Goal: Task Accomplishment & Management: Use online tool/utility

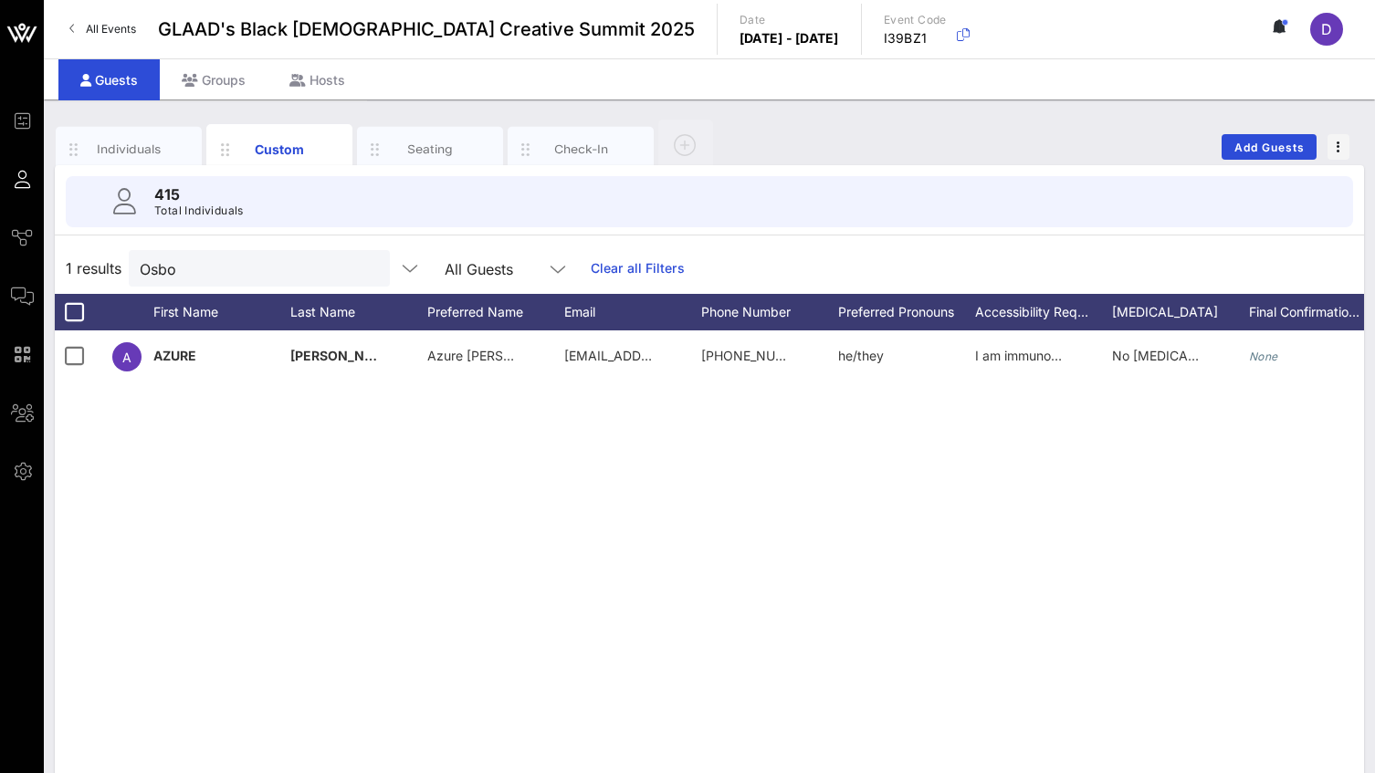
scroll to position [0, 1505]
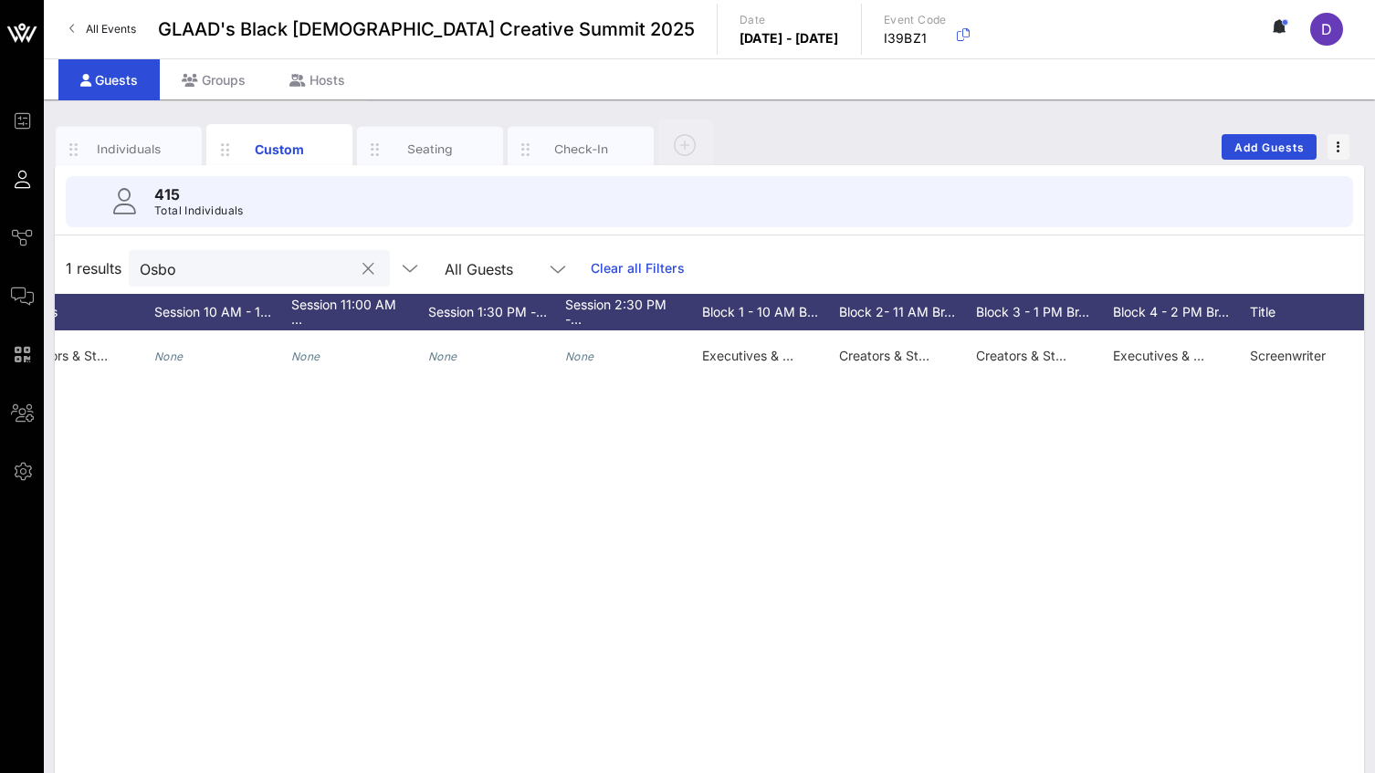
click at [223, 283] on div "Osbo" at bounding box center [247, 268] width 214 height 37
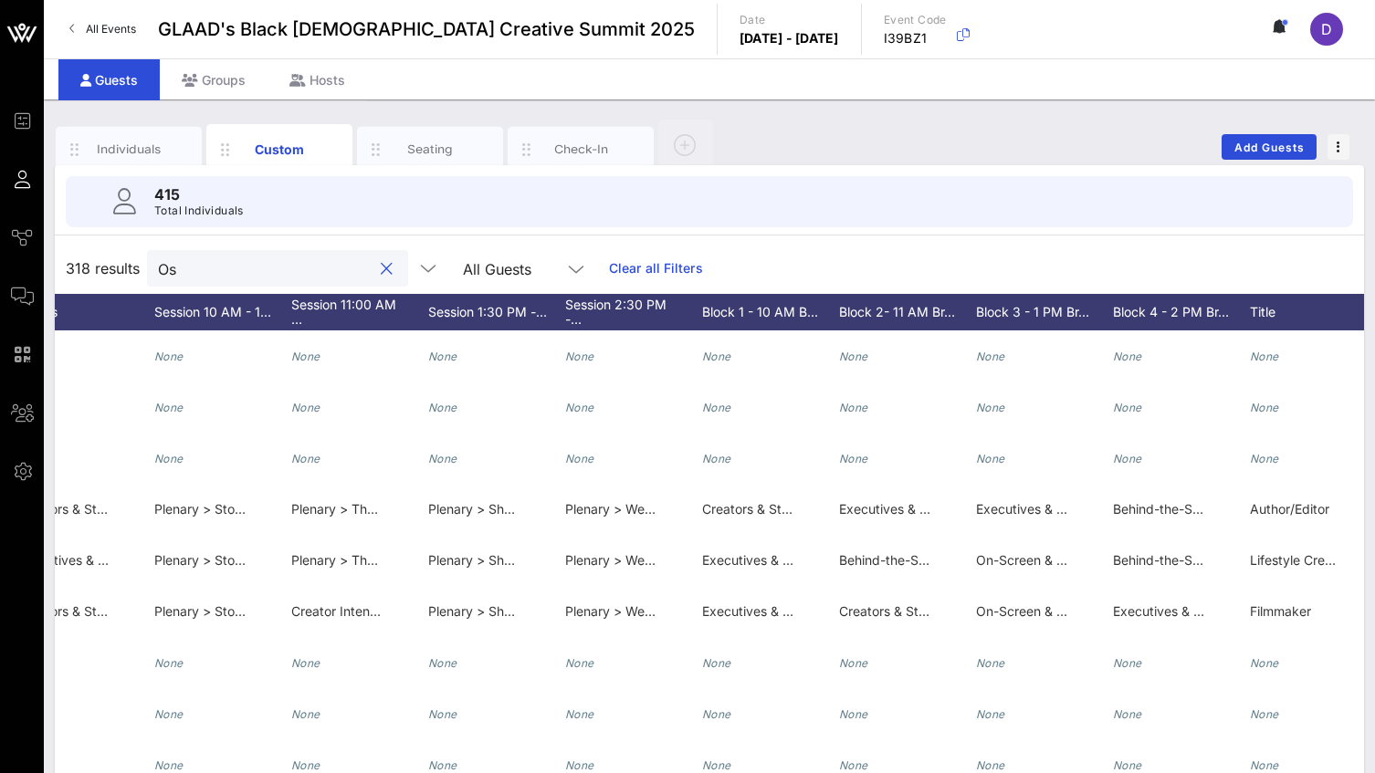
type input "O"
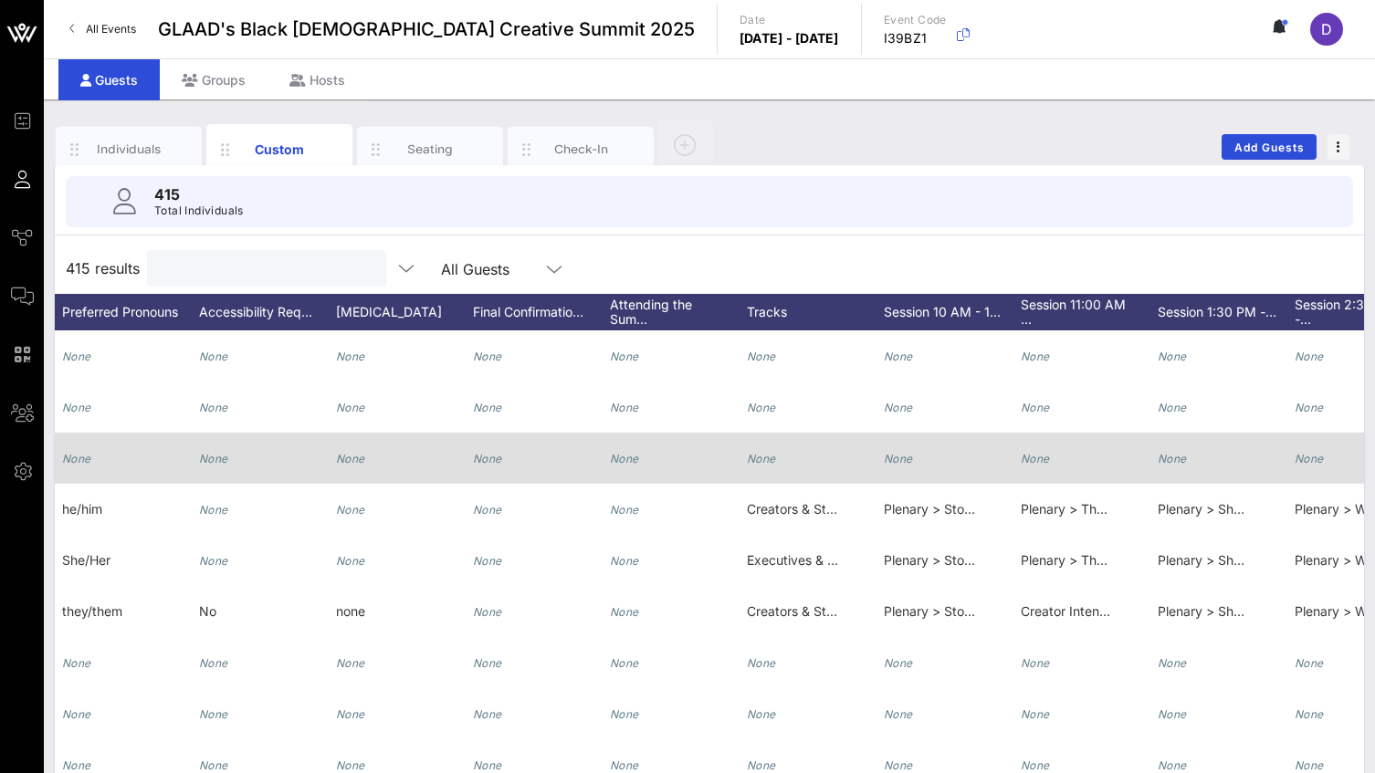
scroll to position [0, 0]
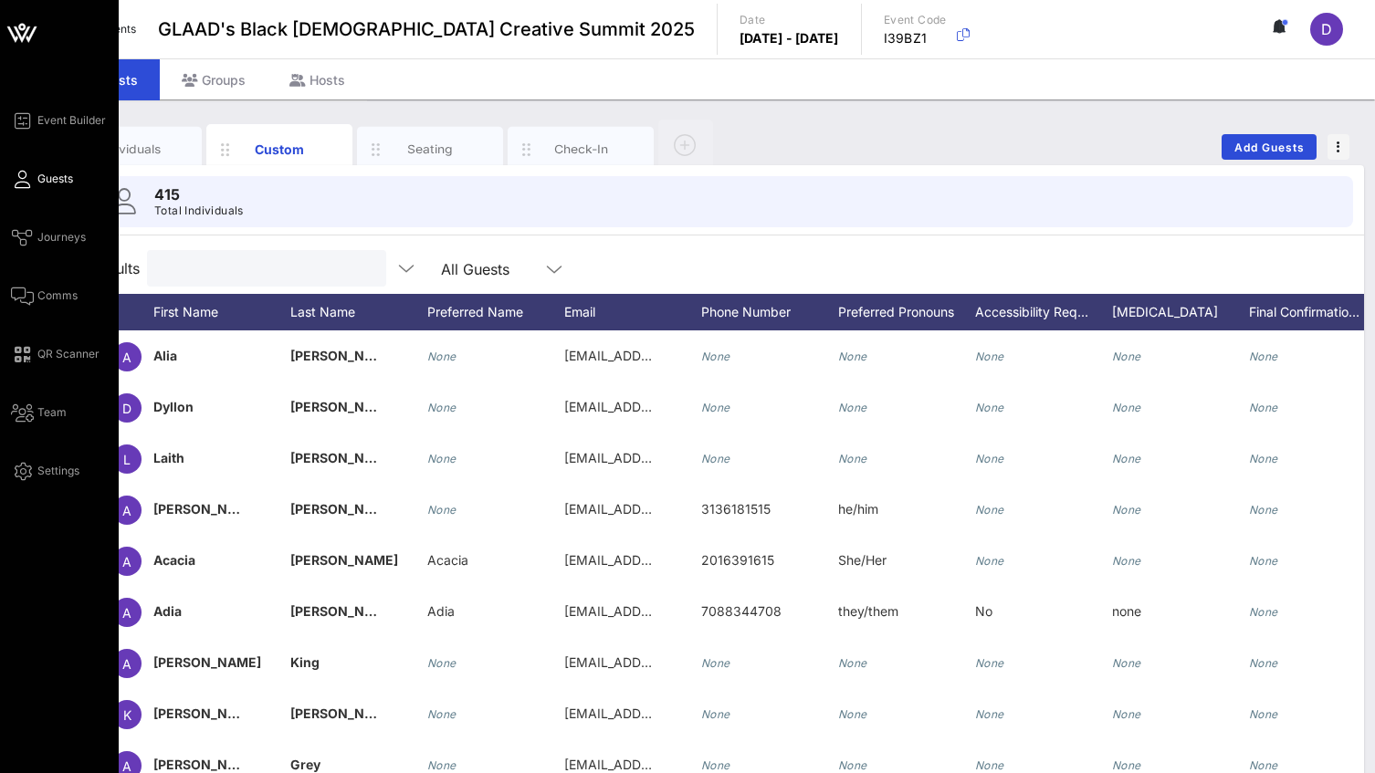
click at [25, 191] on div "Event Builder Guests Journeys Comms QR Scanner Team Settings" at bounding box center [65, 296] width 108 height 372
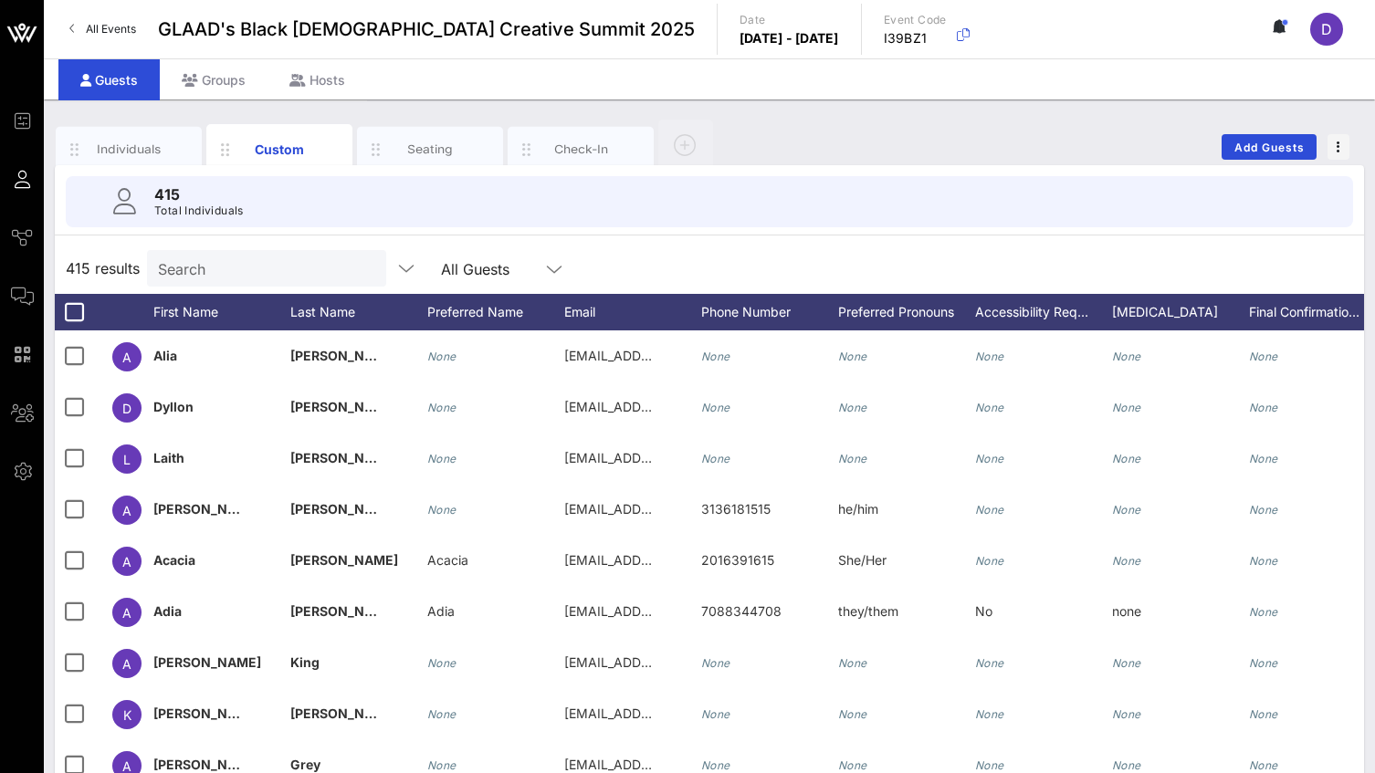
click at [247, 263] on input "Search" at bounding box center [265, 268] width 214 height 24
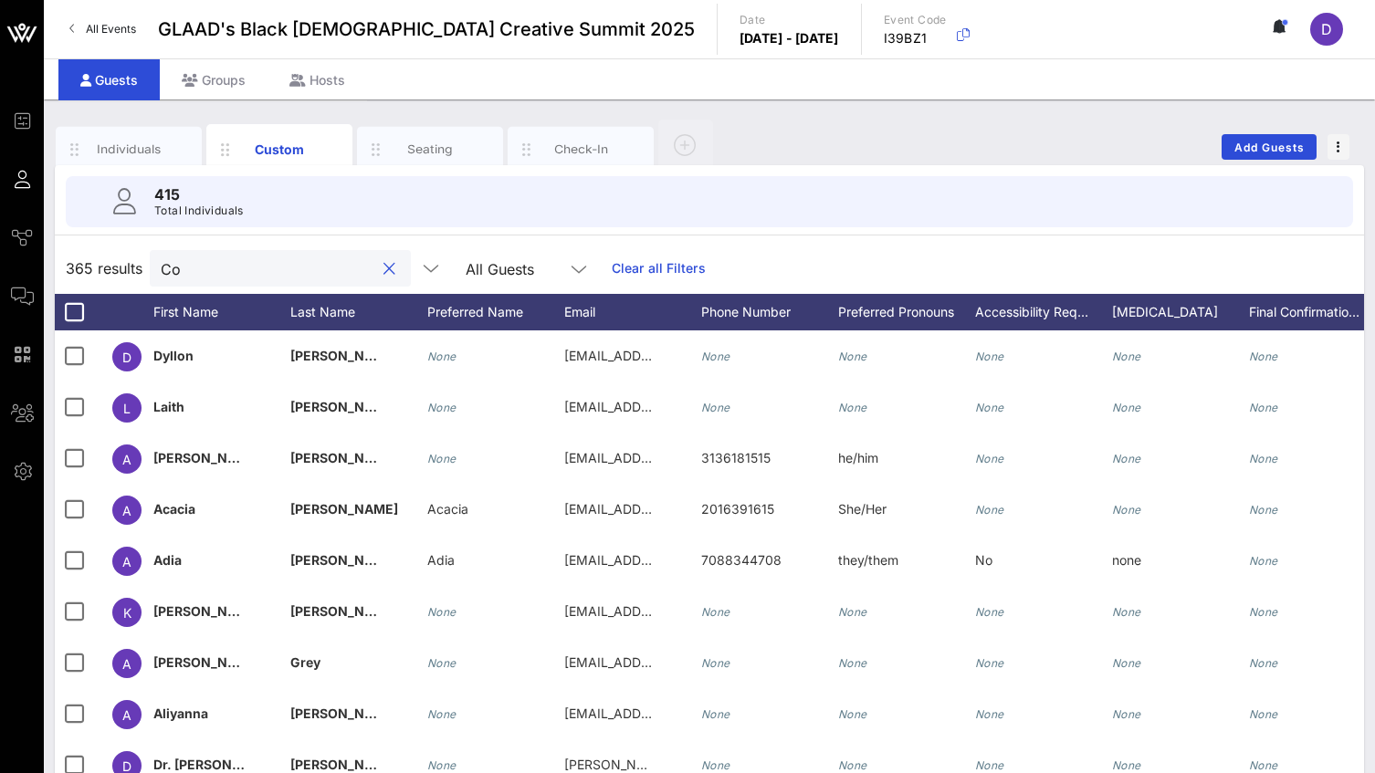
type input "Co"
click at [211, 262] on input "Co" at bounding box center [268, 268] width 214 height 24
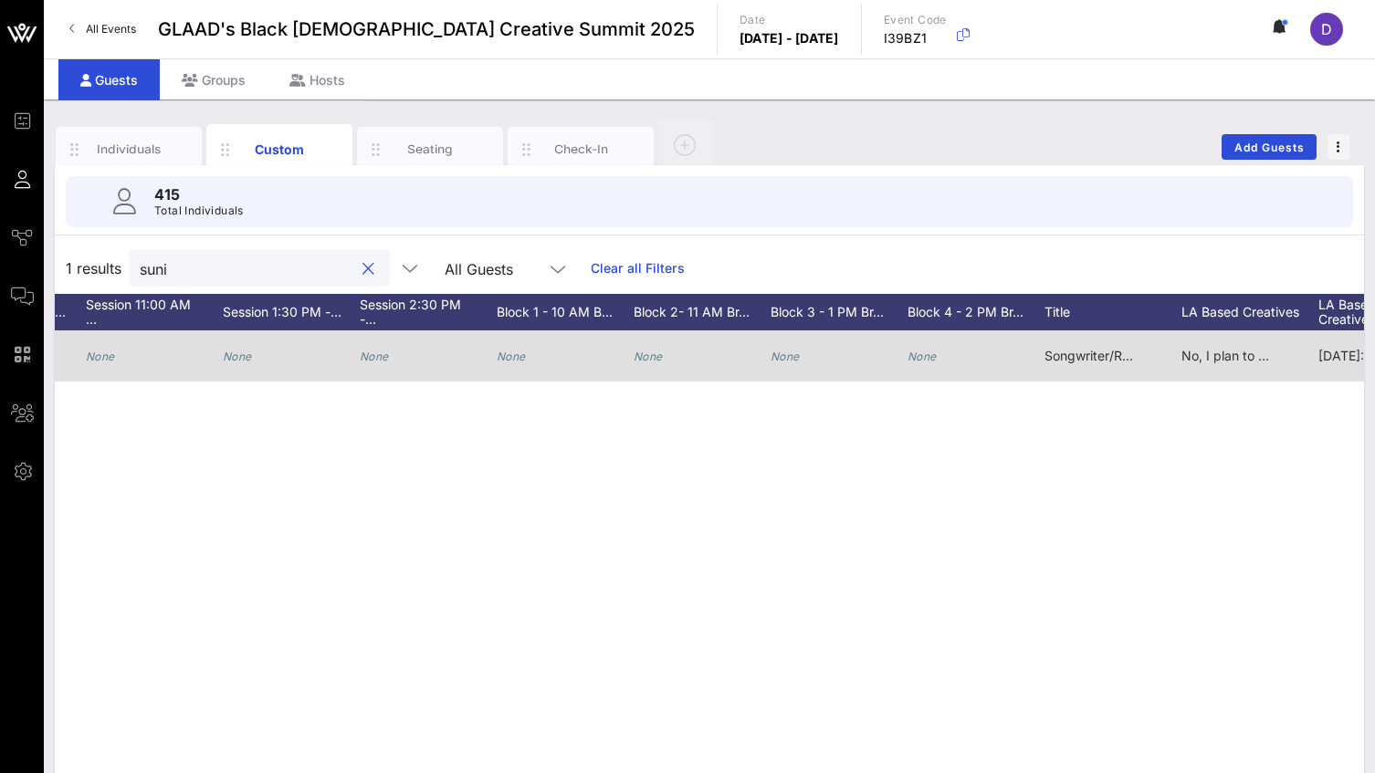
type input "suni"
click at [522, 358] on icon "None" at bounding box center [511, 357] width 29 height 14
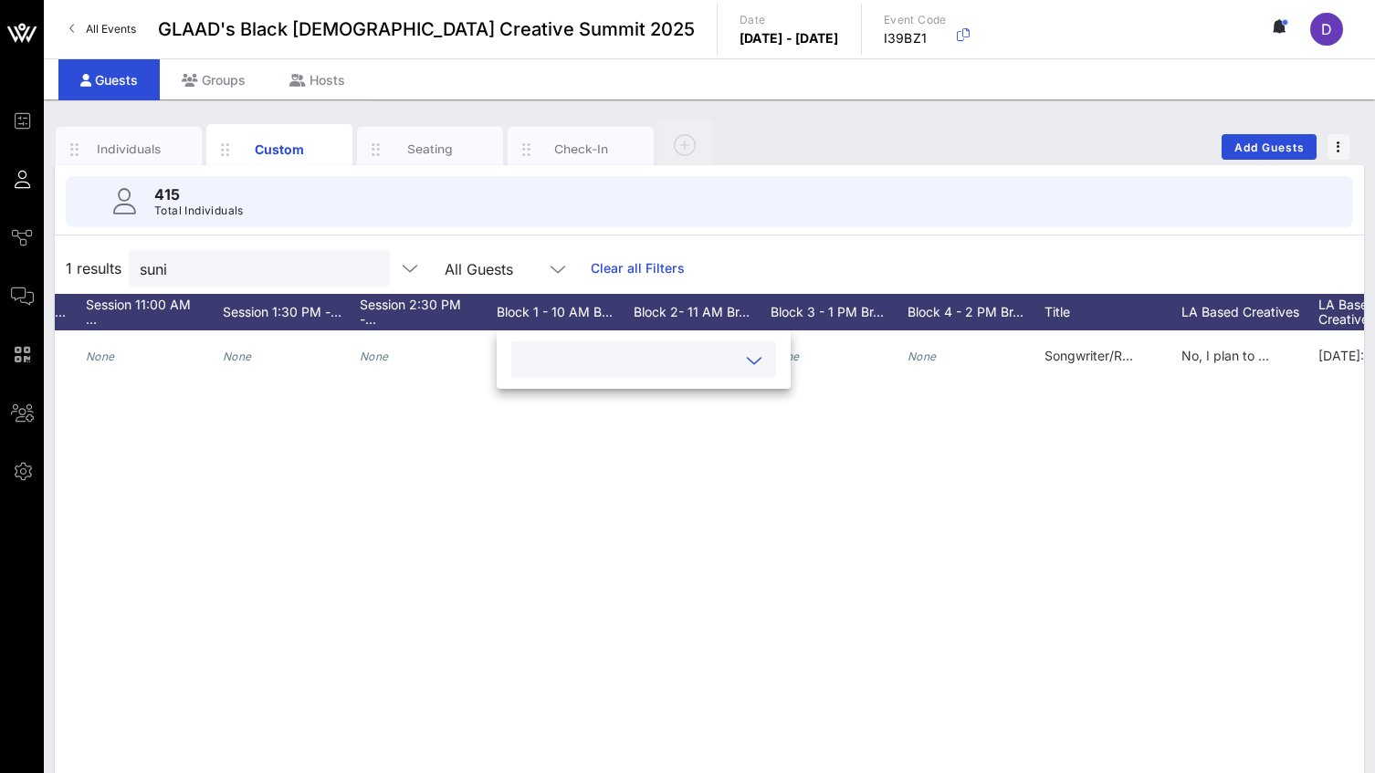
click at [743, 364] on div at bounding box center [754, 361] width 22 height 22
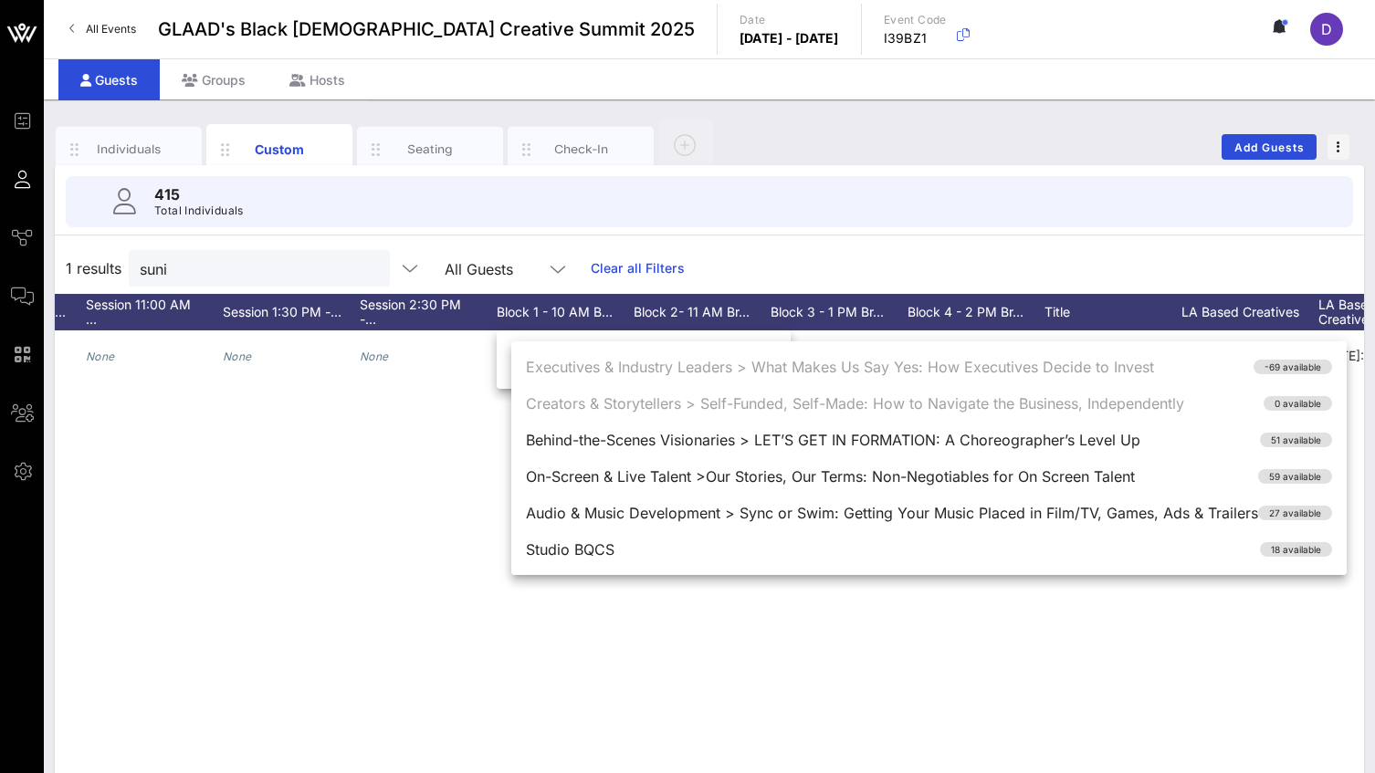
click at [1122, 620] on div "S Suni "Suni MF" [PERSON_NAME] MF [DOMAIN_NAME][EMAIL_ADDRESS][DOMAIN_NAME] 404…" at bounding box center [709, 604] width 1309 height 548
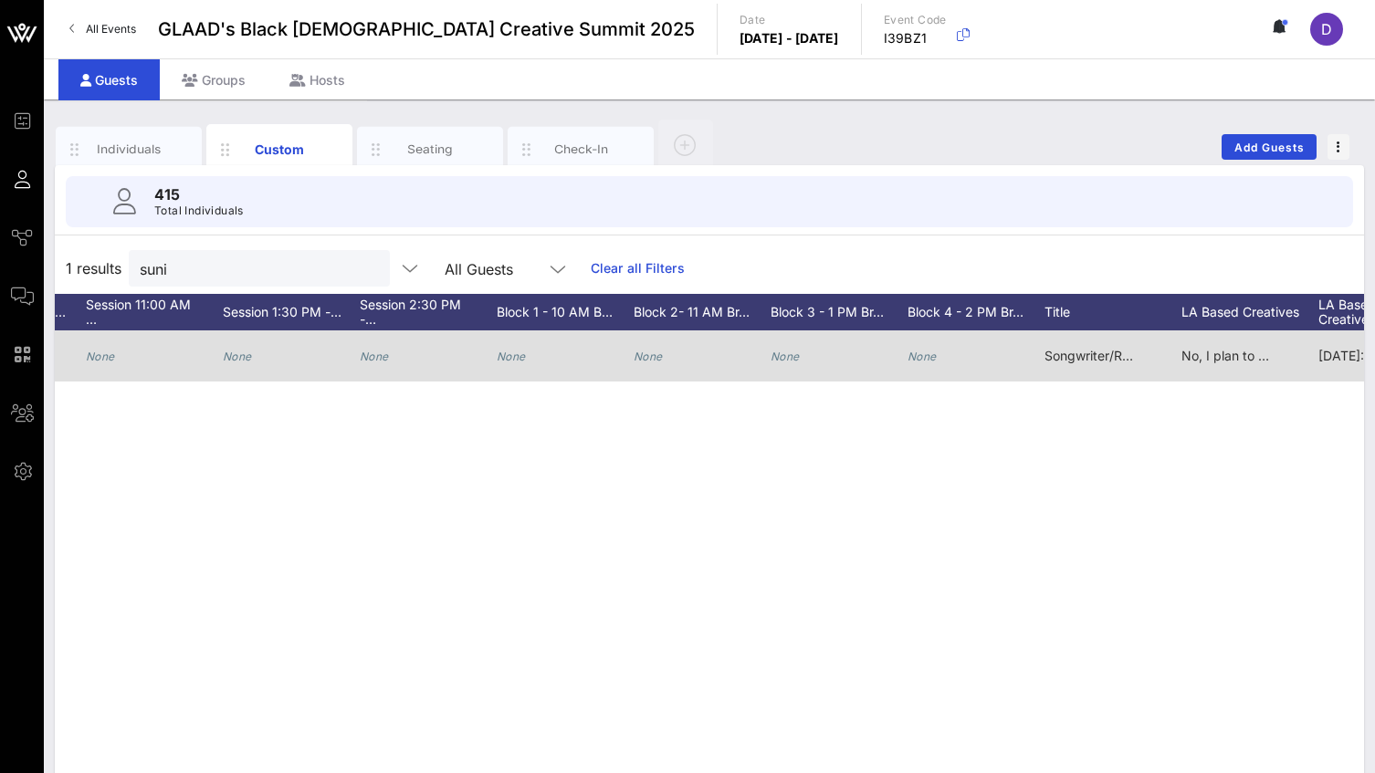
click at [645, 352] on icon "None" at bounding box center [647, 357] width 29 height 14
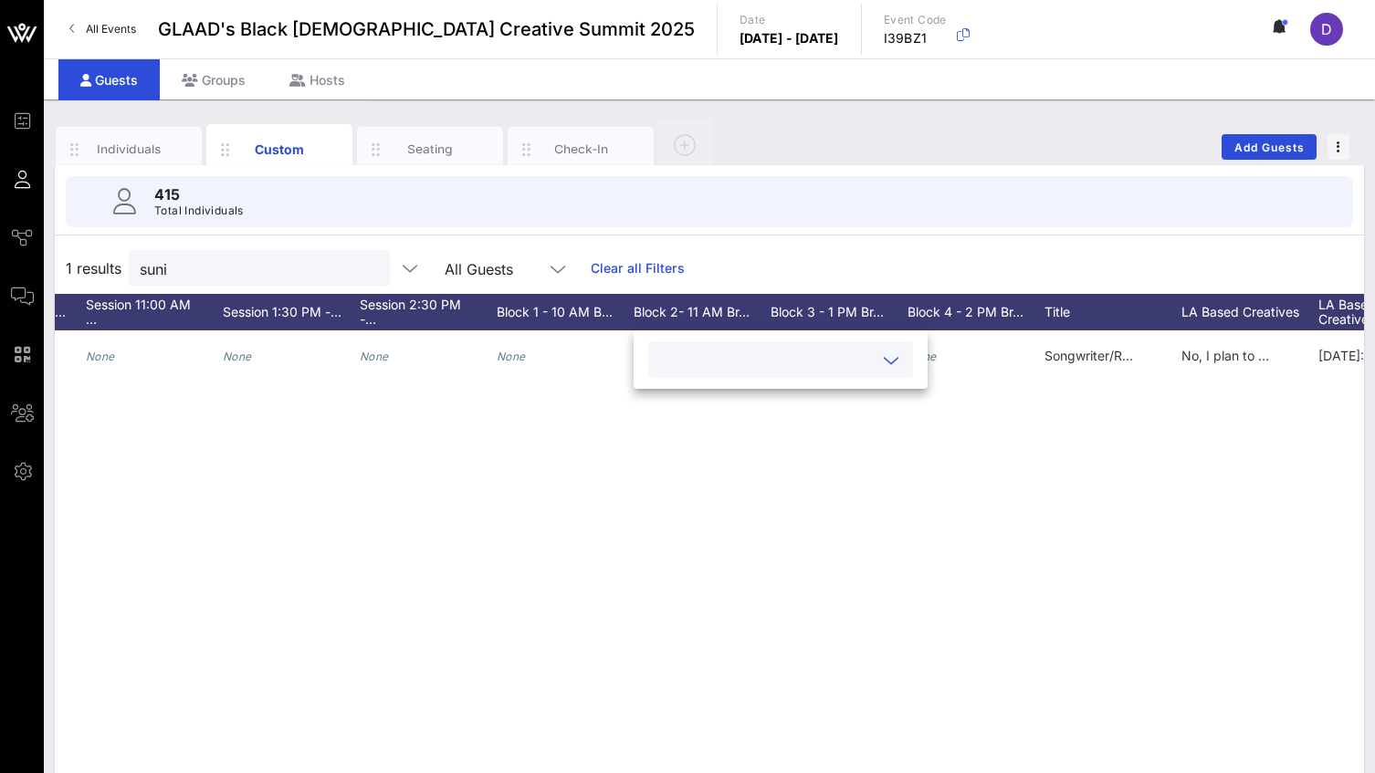
click at [883, 362] on icon at bounding box center [891, 361] width 16 height 22
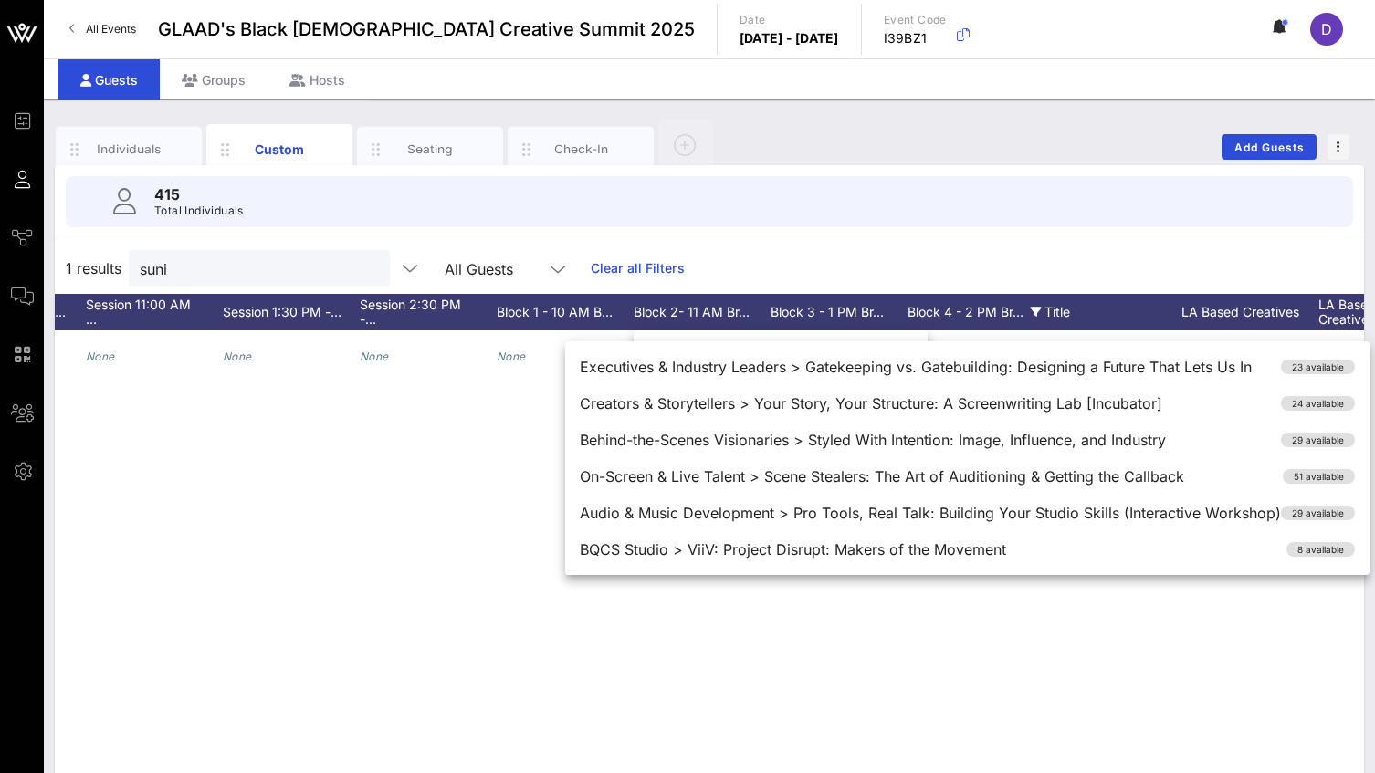
click at [942, 311] on div "Block 4 - 2 PM Br…" at bounding box center [975, 312] width 137 height 37
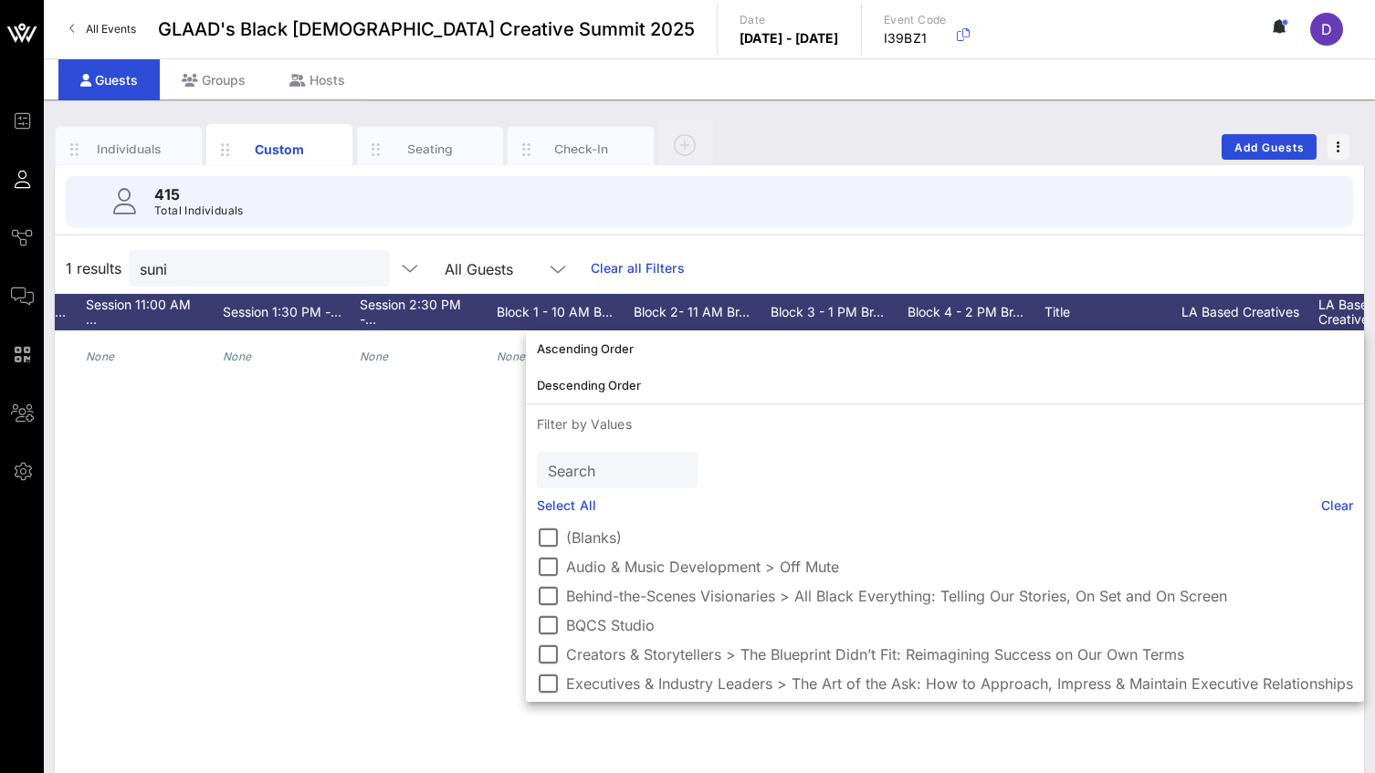
click at [968, 237] on div "415 Total Individuals" at bounding box center [709, 201] width 1331 height 73
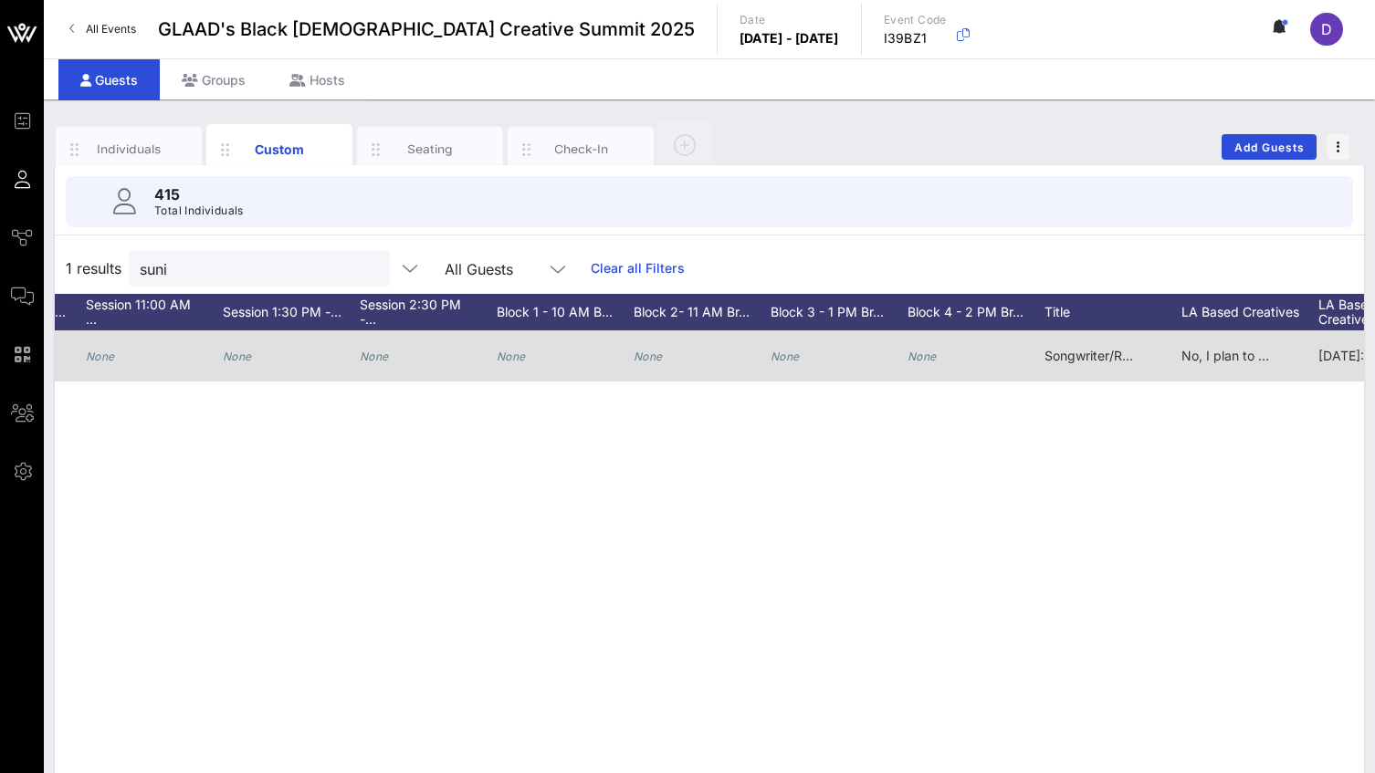
click at [925, 370] on div "None" at bounding box center [921, 355] width 29 height 51
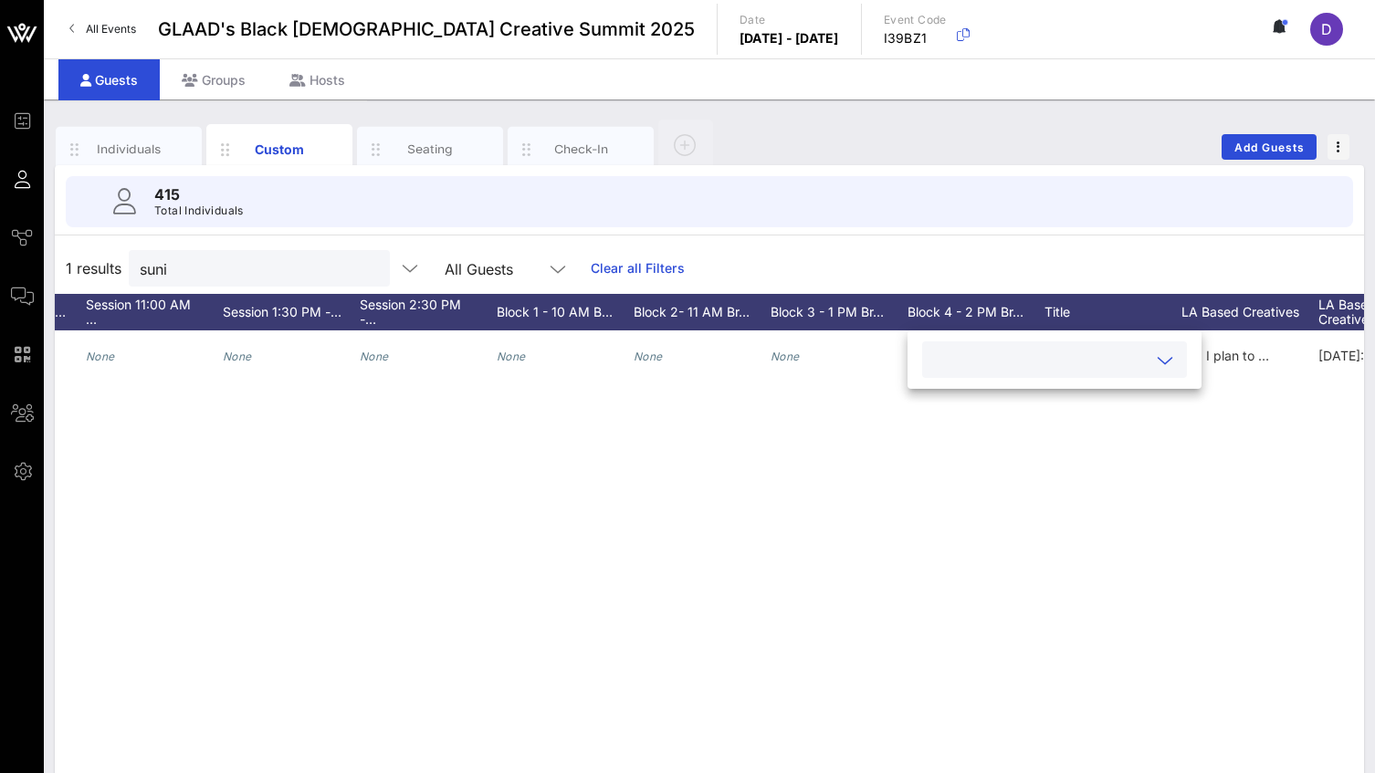
click at [1154, 366] on div at bounding box center [1165, 361] width 22 height 22
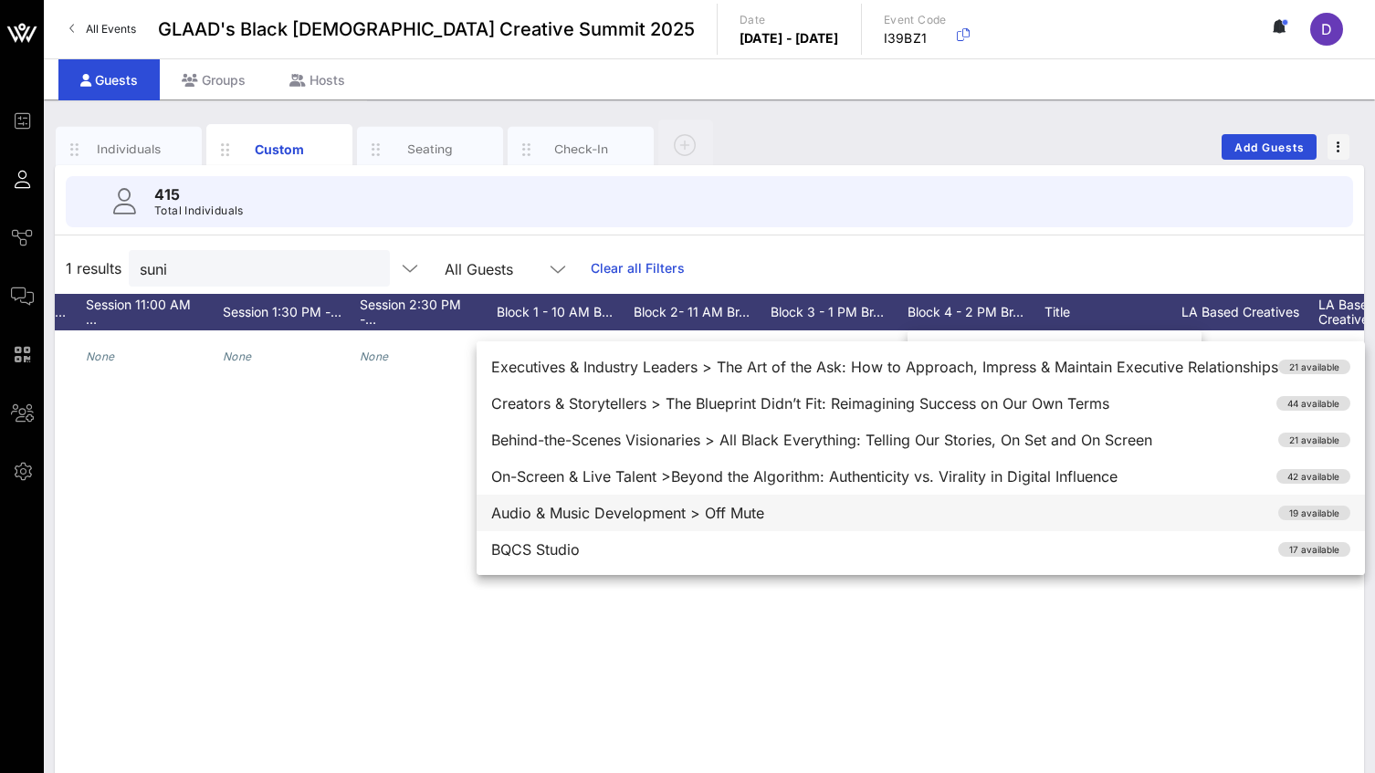
click at [1121, 511] on div "Audio & Music Development > Off Mute 19 available" at bounding box center [920, 513] width 888 height 37
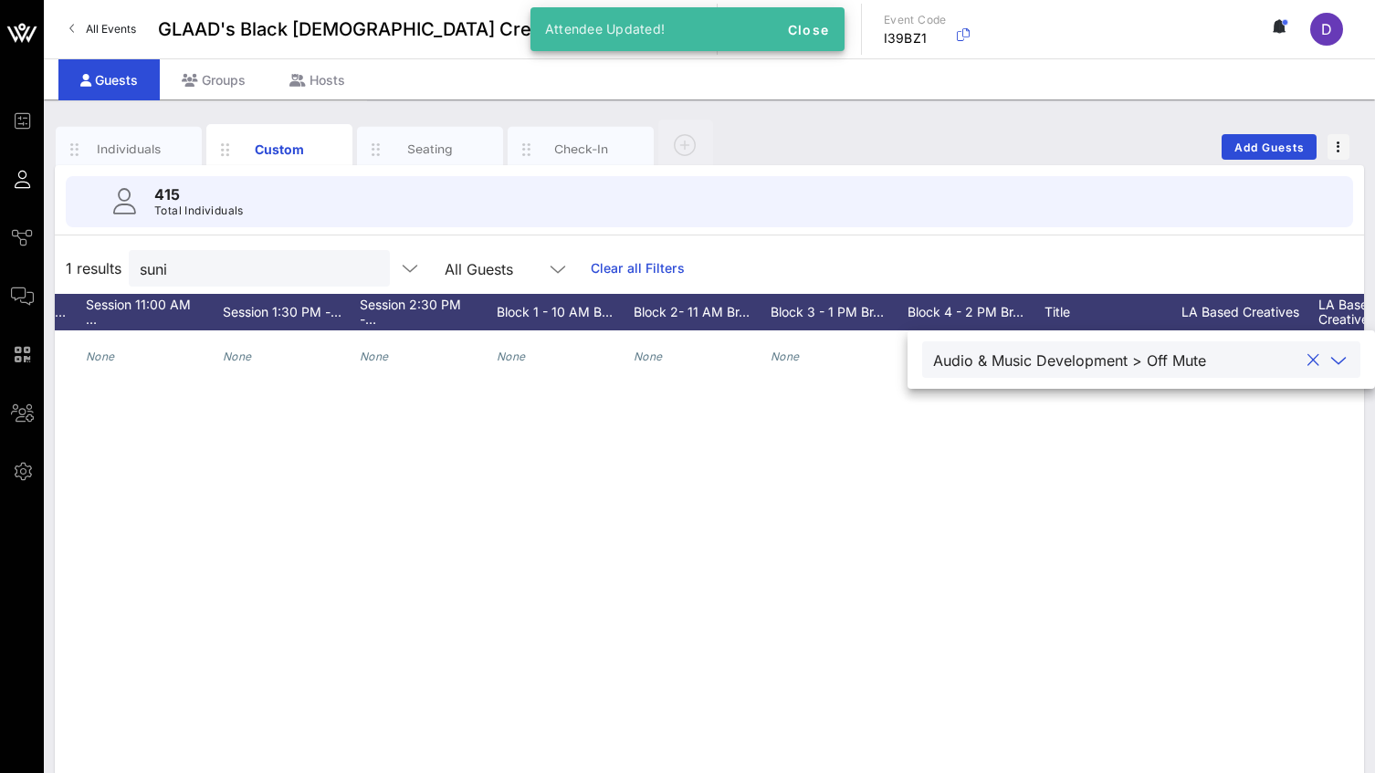
click at [1125, 545] on div "S Suni "Suni MF" [PERSON_NAME] MF [DOMAIN_NAME][EMAIL_ADDRESS][DOMAIN_NAME] 404…" at bounding box center [709, 604] width 1309 height 548
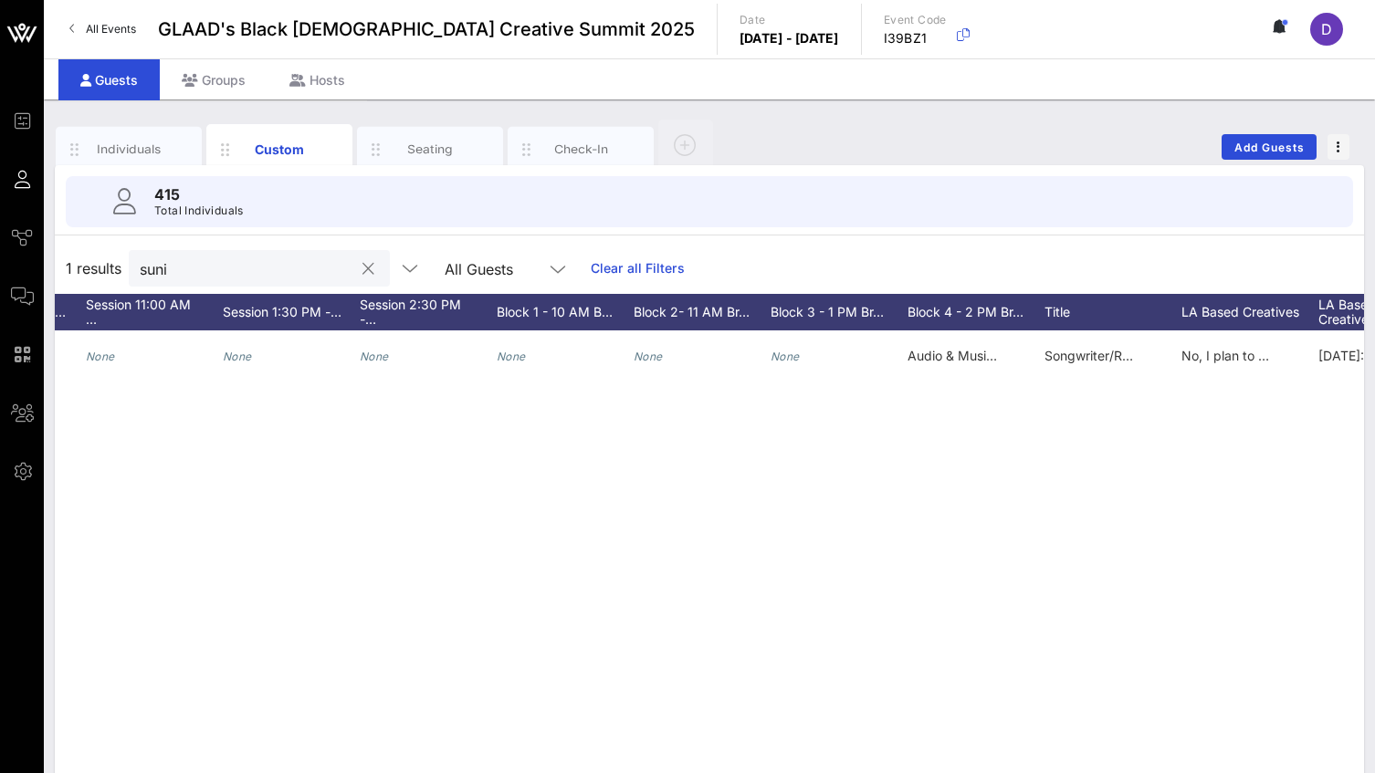
click at [214, 259] on input "suni" at bounding box center [247, 268] width 214 height 24
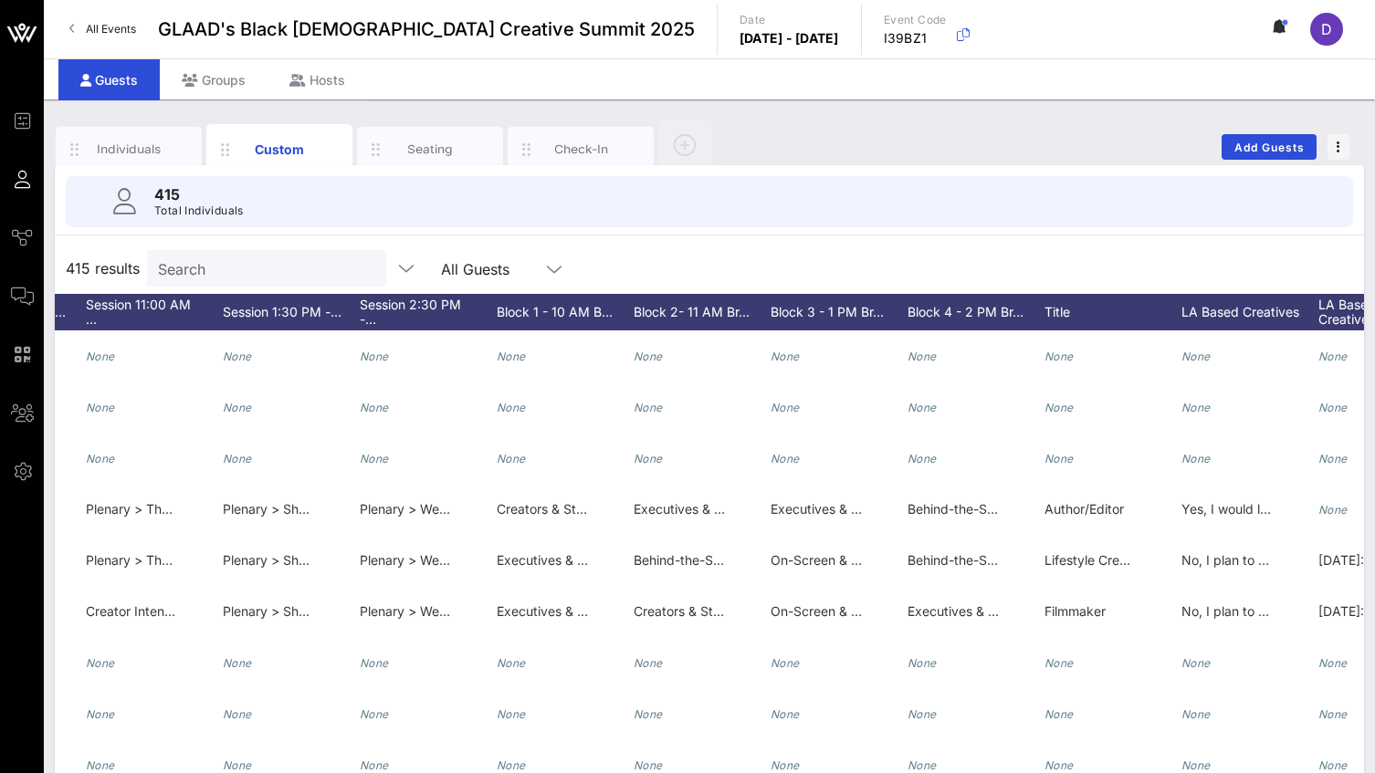
click at [204, 263] on input "Search" at bounding box center [265, 268] width 214 height 24
click at [265, 277] on input "text" at bounding box center [265, 268] width 214 height 24
paste input "[EMAIL_ADDRESS][DOMAIN_NAME]"
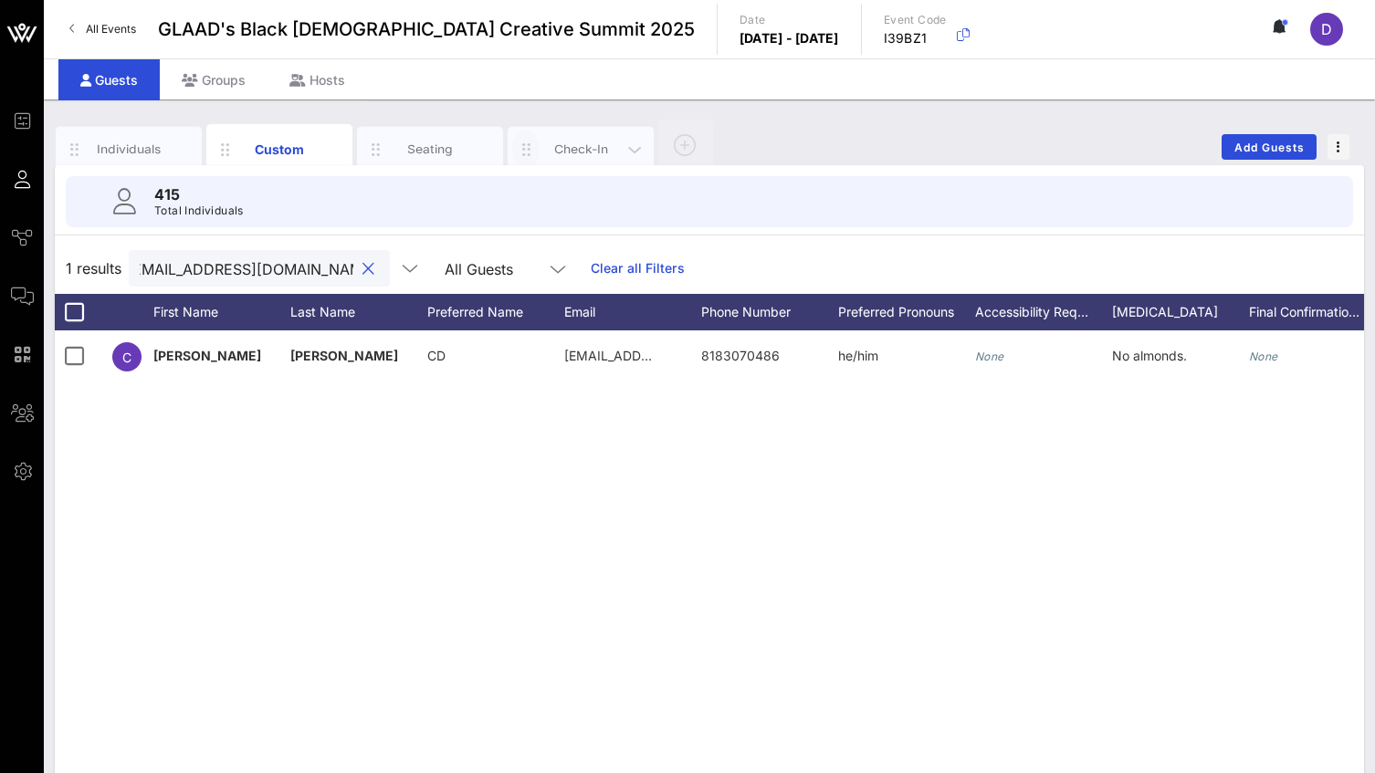
type input "[EMAIL_ADDRESS][DOMAIN_NAME]"
click at [527, 146] on icon "button" at bounding box center [526, 150] width 22 height 20
